Goal: Task Accomplishment & Management: Use online tool/utility

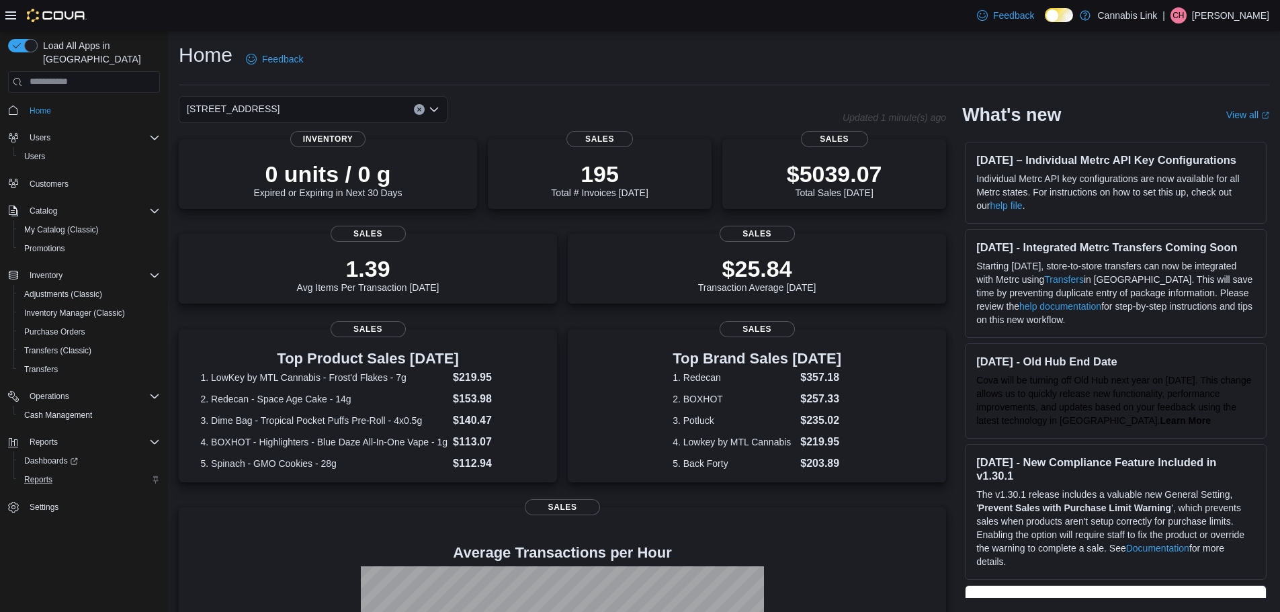
click at [64, 472] on div "Reports" at bounding box center [89, 480] width 141 height 16
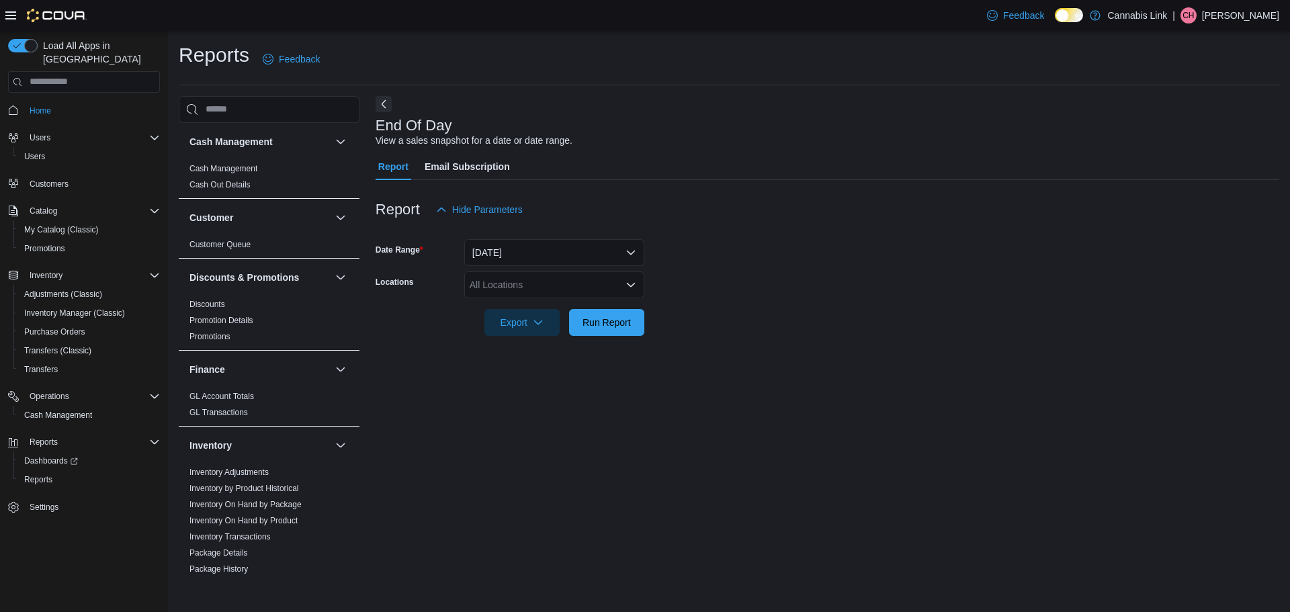
click at [631, 281] on icon "Open list of options" at bounding box center [630, 284] width 11 height 11
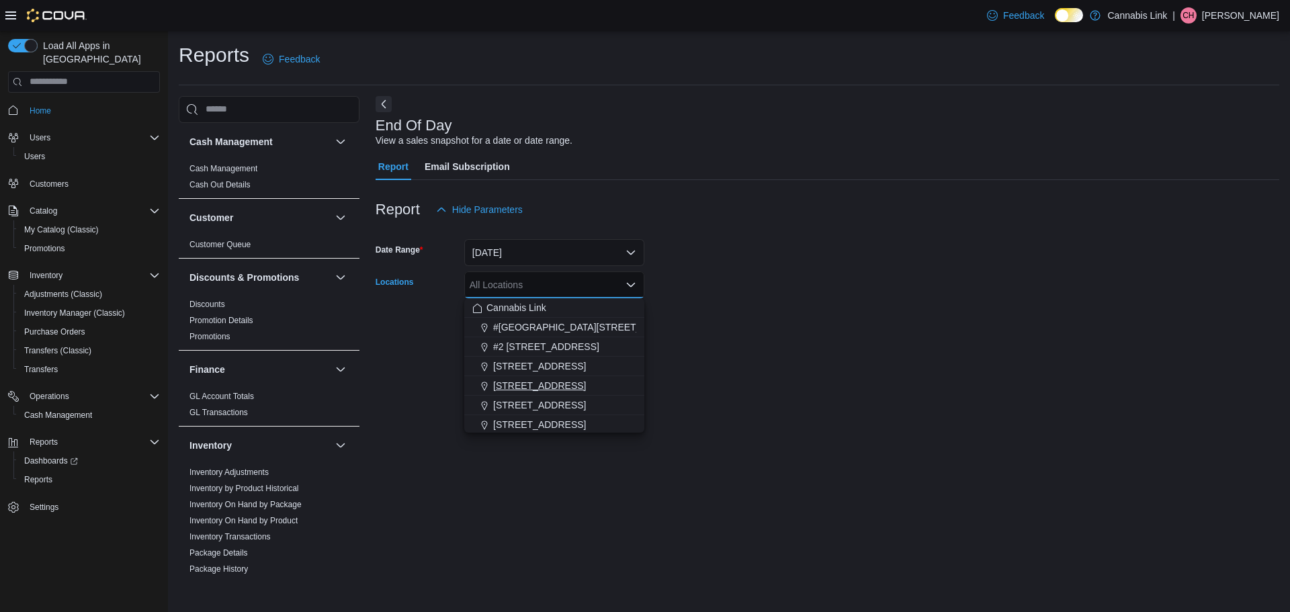
click at [531, 388] on span "[STREET_ADDRESS]" at bounding box center [539, 385] width 93 height 13
click at [872, 332] on form "Date Range [DATE] Locations [STREET_ADDRESS] Combo box. Selected. [STREET_ADDRE…" at bounding box center [826, 279] width 903 height 113
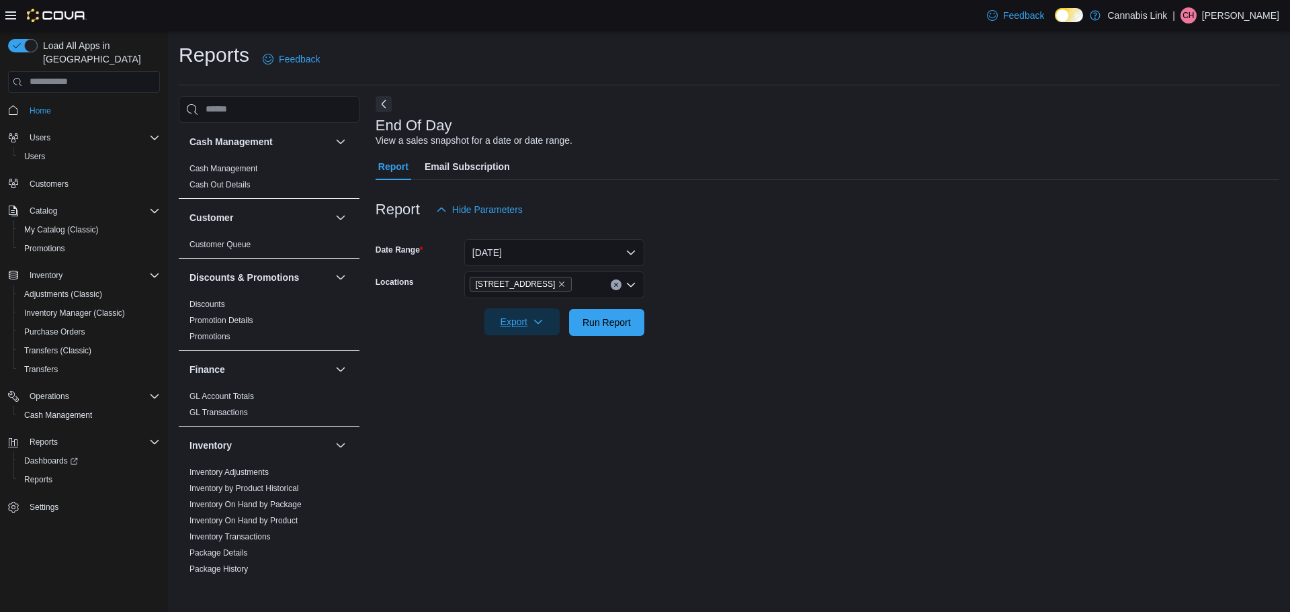
click at [525, 328] on span "Export" at bounding box center [521, 321] width 59 height 27
click at [988, 254] on form "Date Range [DATE] Locations [STREET_ADDRESS] Export Run Report" at bounding box center [826, 279] width 903 height 113
click at [499, 318] on span "Export" at bounding box center [521, 321] width 59 height 27
click at [520, 372] on span "Export to Pdf" at bounding box center [524, 376] width 60 height 11
